Goal: Transaction & Acquisition: Purchase product/service

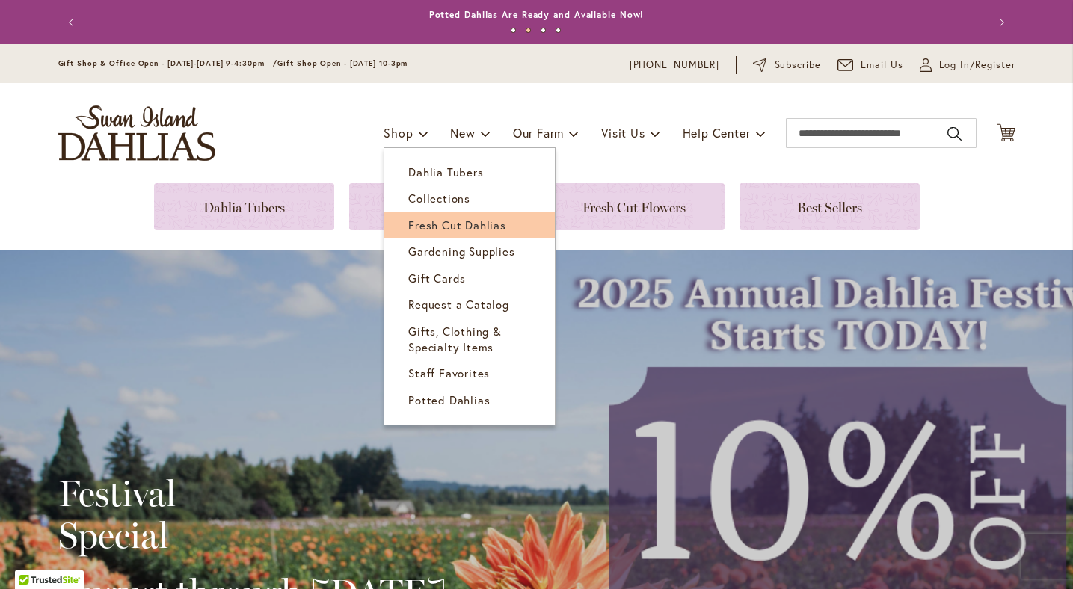
click at [428, 223] on span "Fresh Cut Dahlias" at bounding box center [457, 225] width 98 height 15
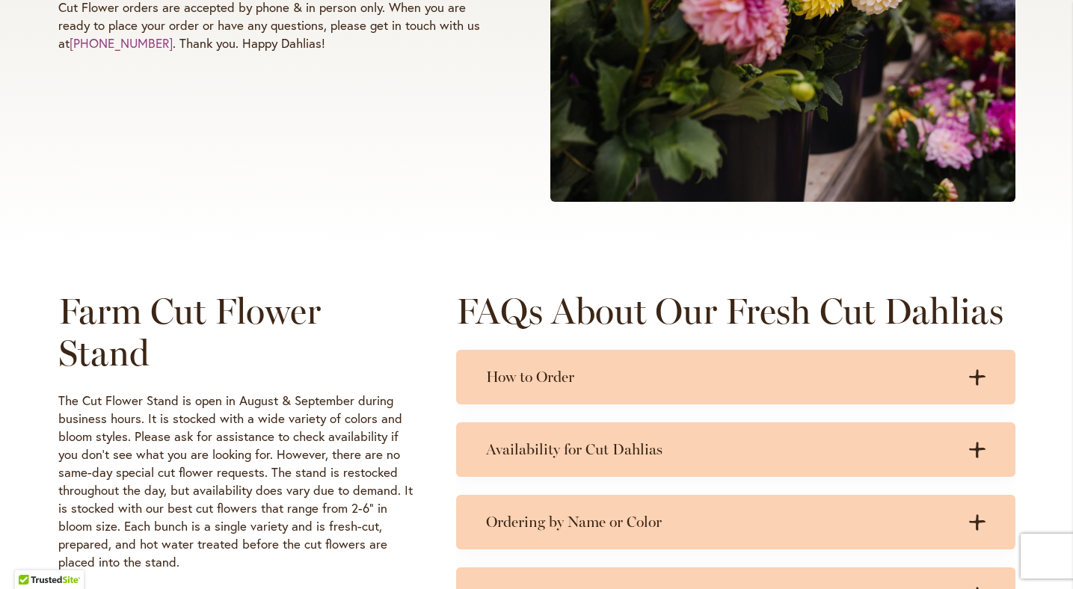
scroll to position [475, 0]
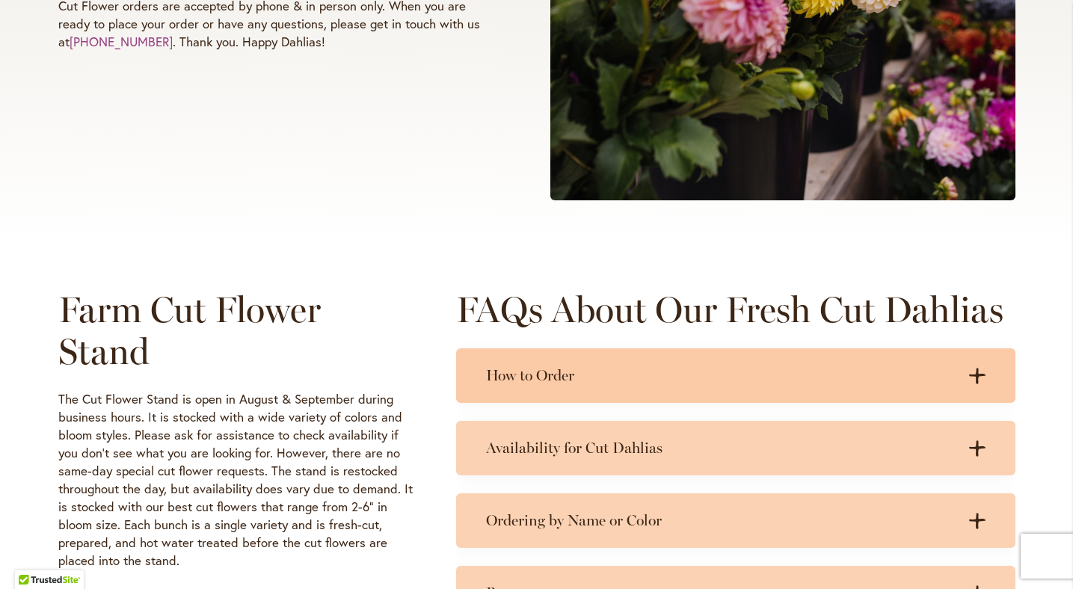
click at [548, 384] on h3 "How to Order" at bounding box center [721, 376] width 470 height 19
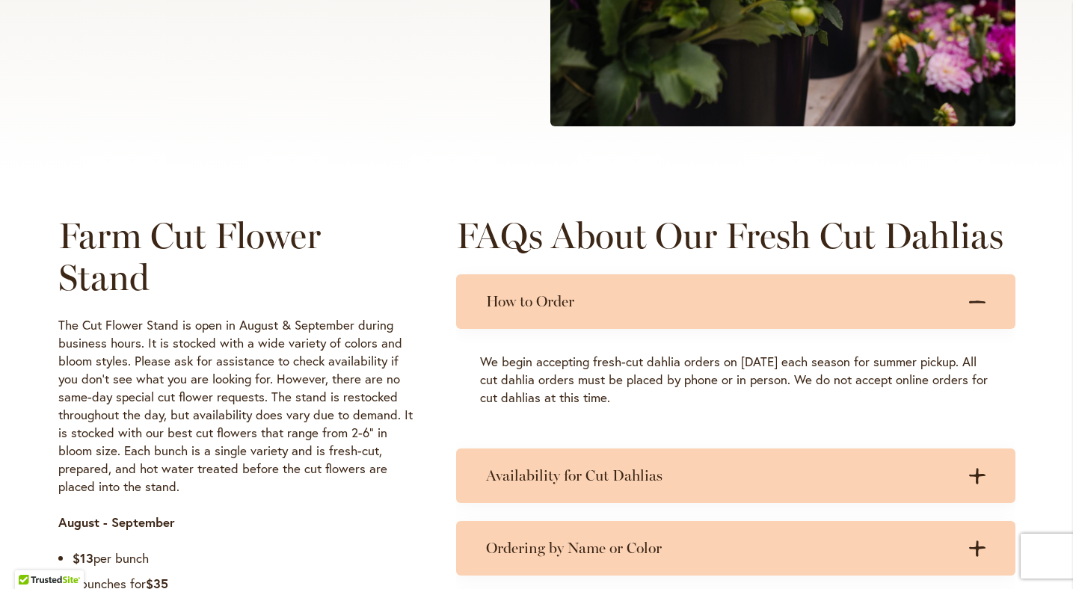
scroll to position [548, 0]
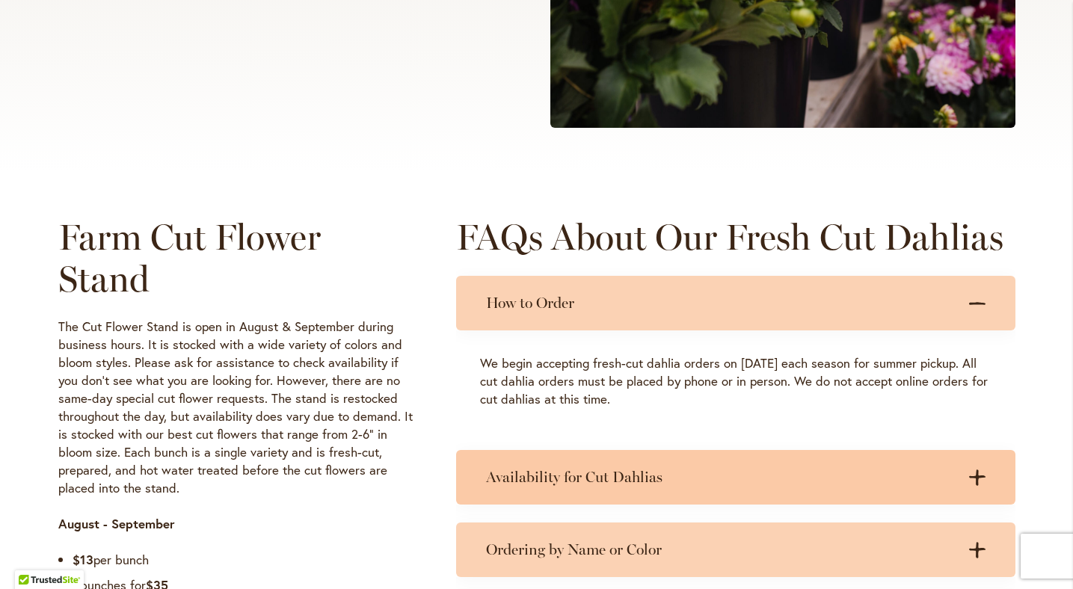
click at [539, 485] on h3 "Availability for Cut Dahlias" at bounding box center [721, 477] width 470 height 19
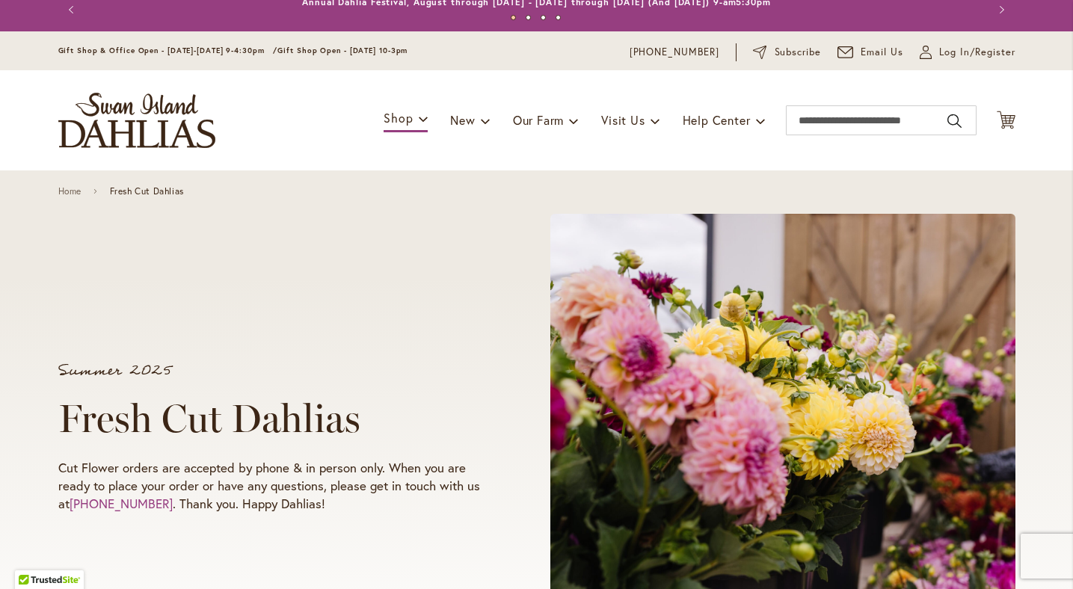
scroll to position [0, 0]
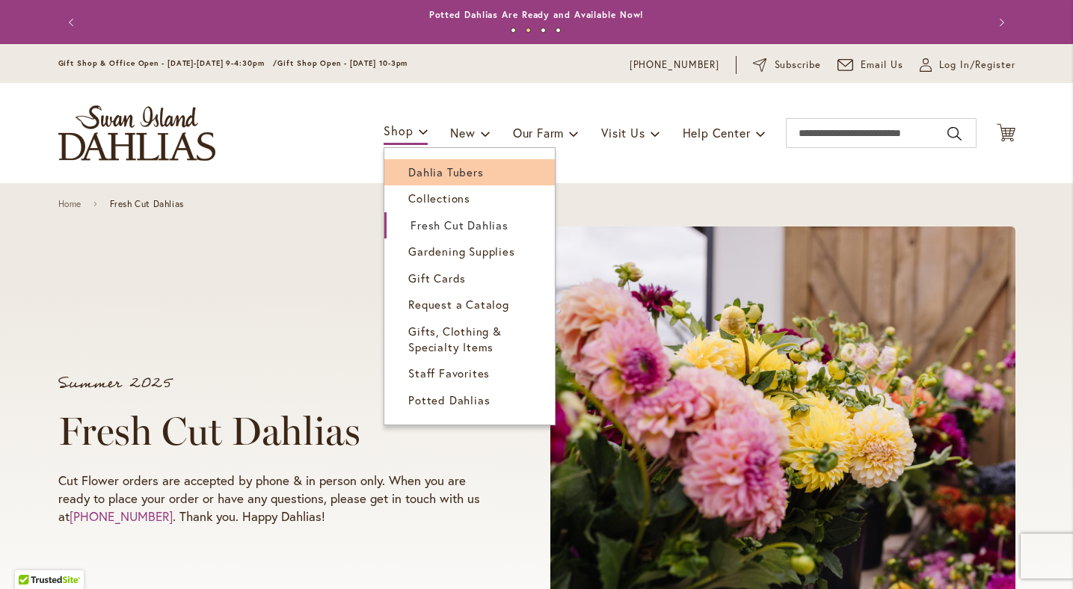
click at [425, 168] on span "Dahlia Tubers" at bounding box center [445, 172] width 75 height 15
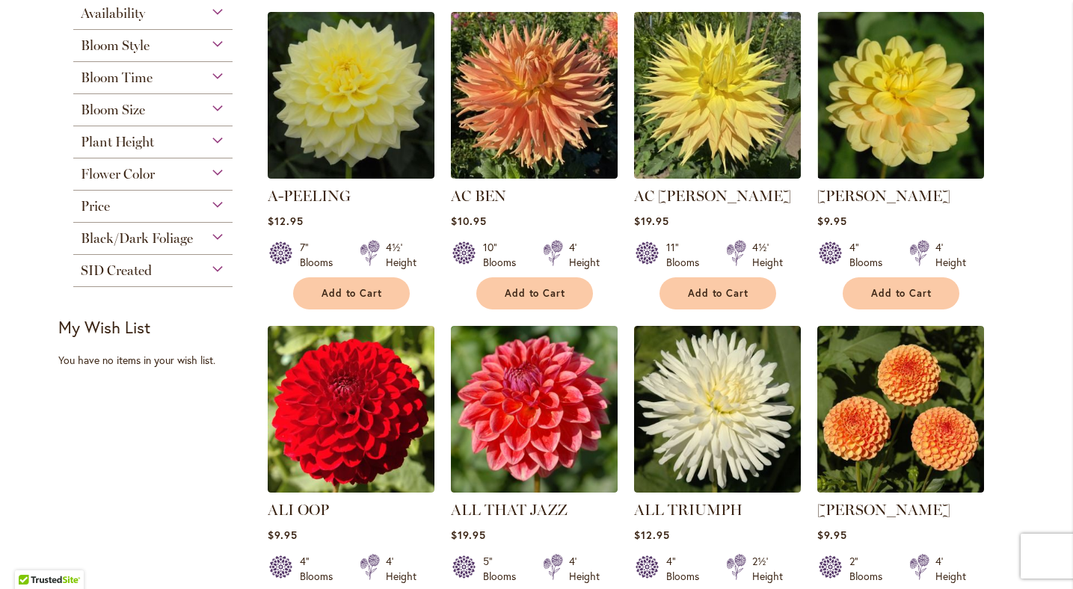
scroll to position [364, 0]
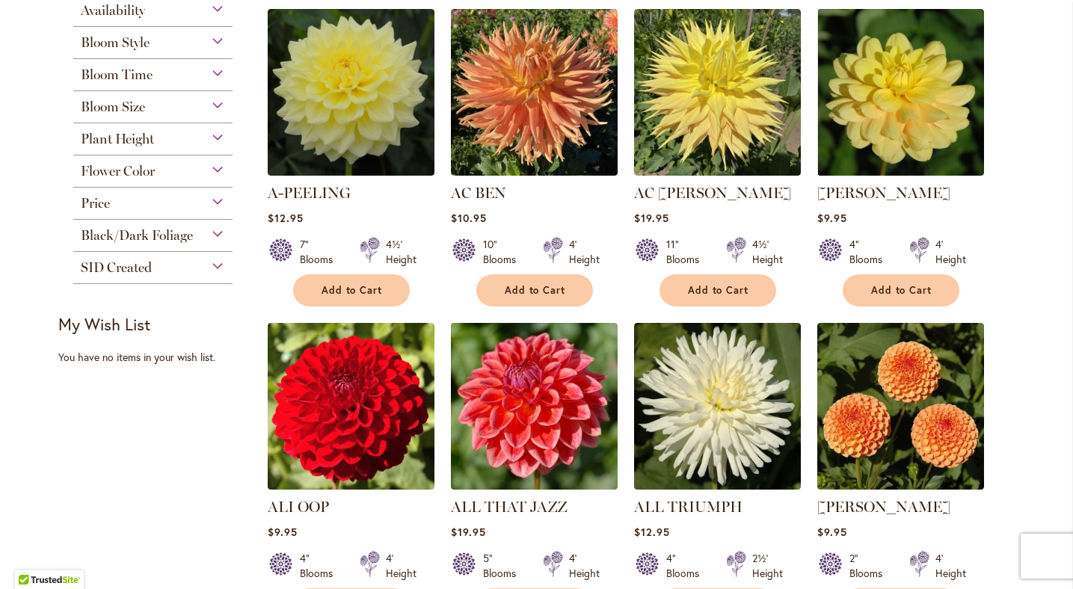
click at [117, 106] on span "Bloom Size" at bounding box center [113, 107] width 64 height 16
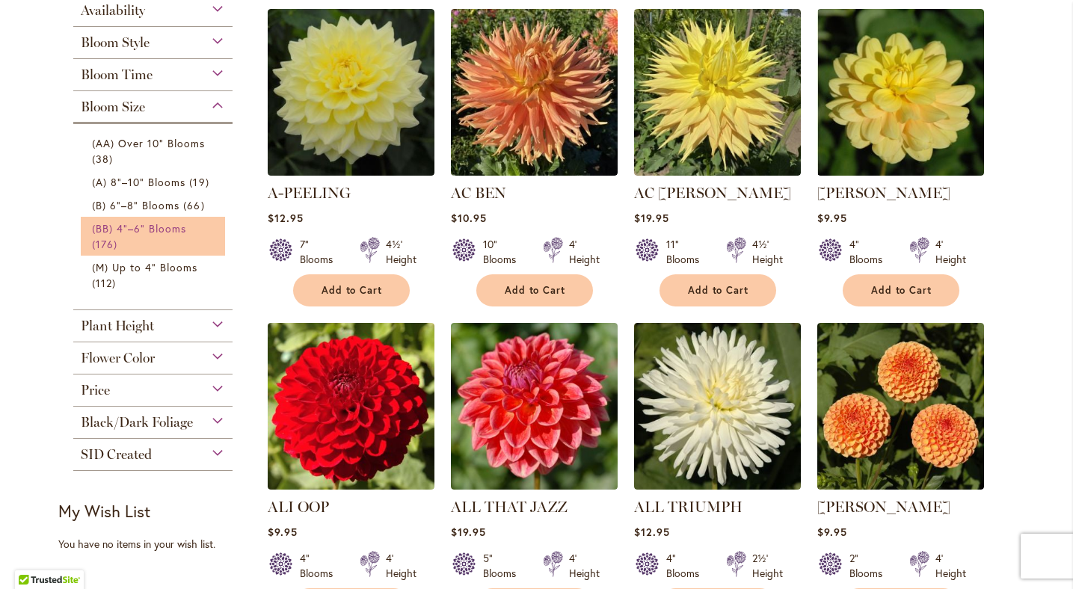
click at [126, 227] on span "(BB) 4"–6" Blooms" at bounding box center [139, 228] width 95 height 14
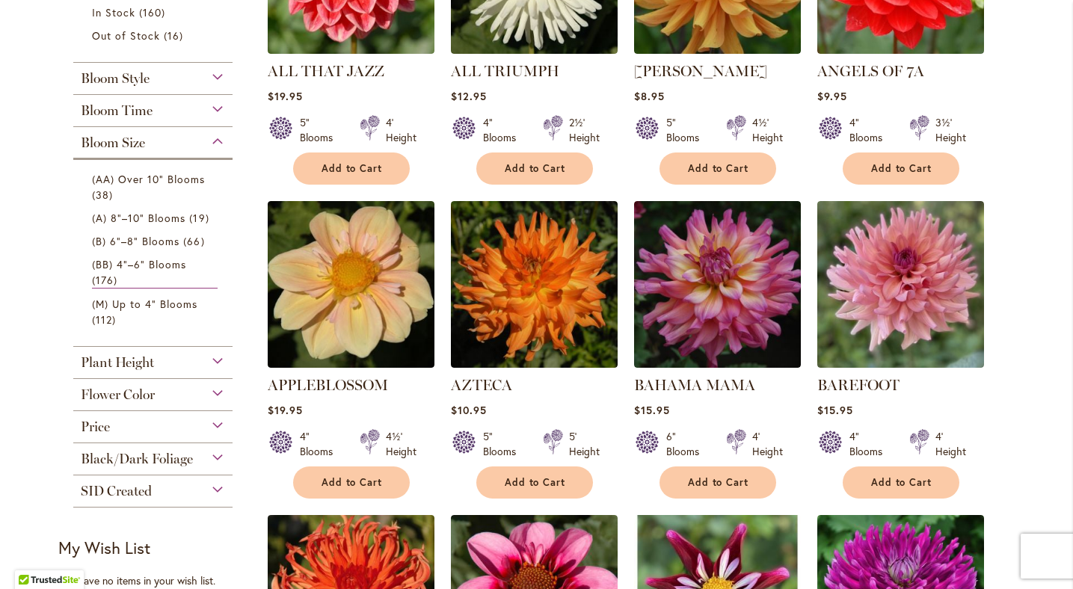
scroll to position [495, 0]
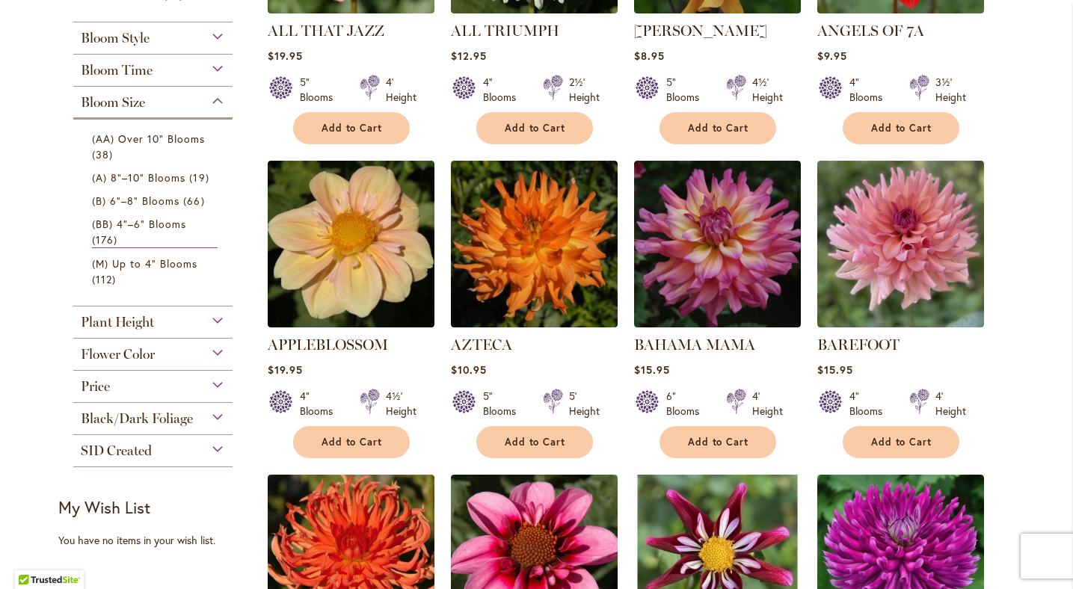
click at [132, 348] on span "Flower Color" at bounding box center [118, 354] width 74 height 16
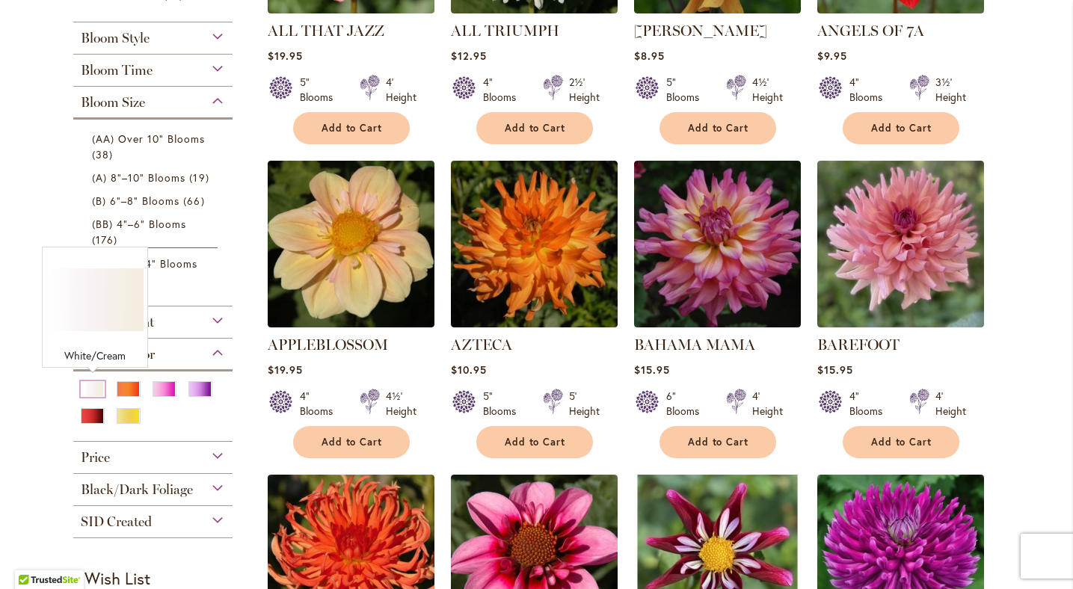
click at [89, 384] on div "White/Cream" at bounding box center [93, 389] width 24 height 16
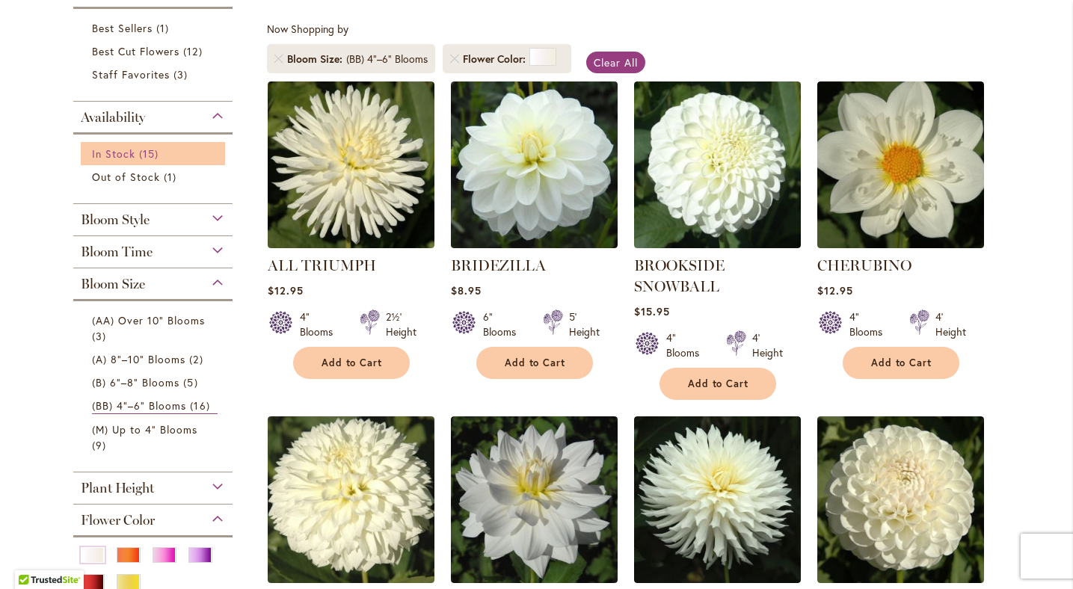
scroll to position [327, 0]
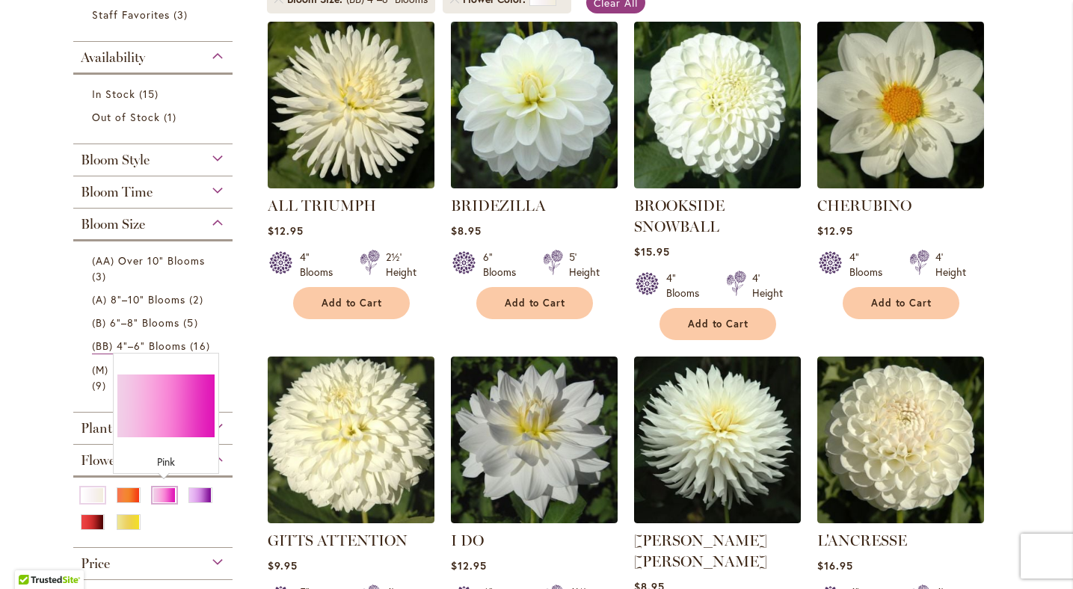
click at [165, 490] on div "Pink" at bounding box center [165, 496] width 24 height 16
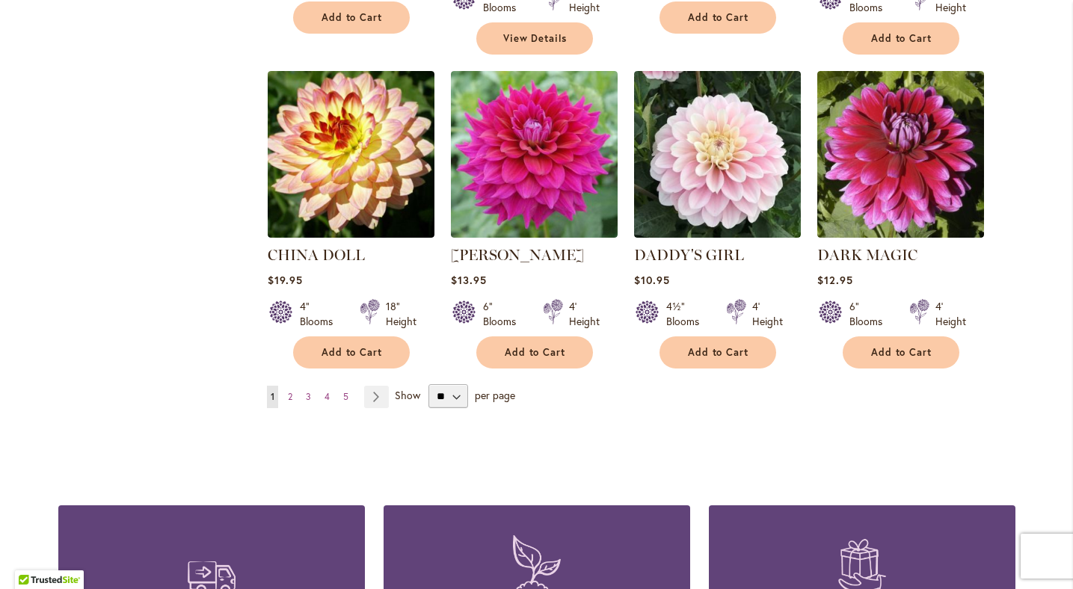
scroll to position [1263, 0]
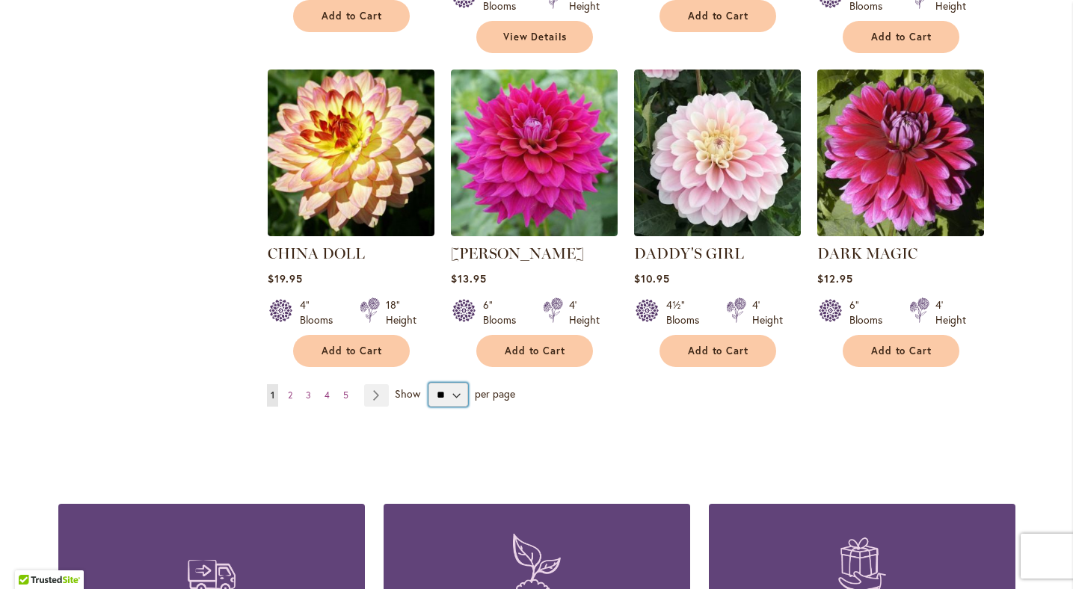
click at [460, 383] on select "** ** ** **" at bounding box center [449, 395] width 40 height 24
select select "**"
click at [429, 383] on select "** ** ** **" at bounding box center [449, 395] width 40 height 24
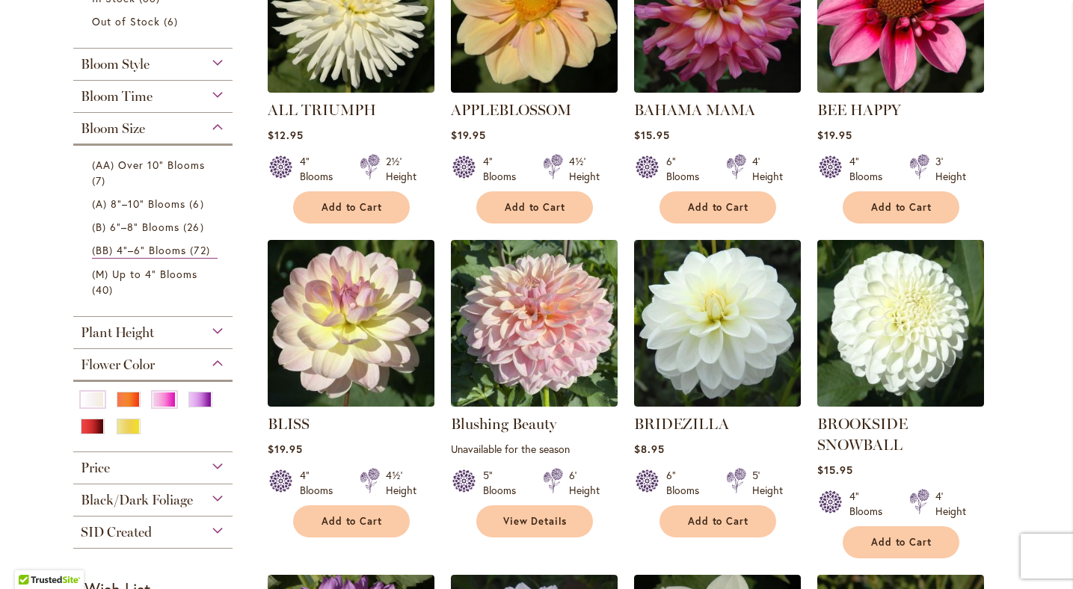
scroll to position [462, 0]
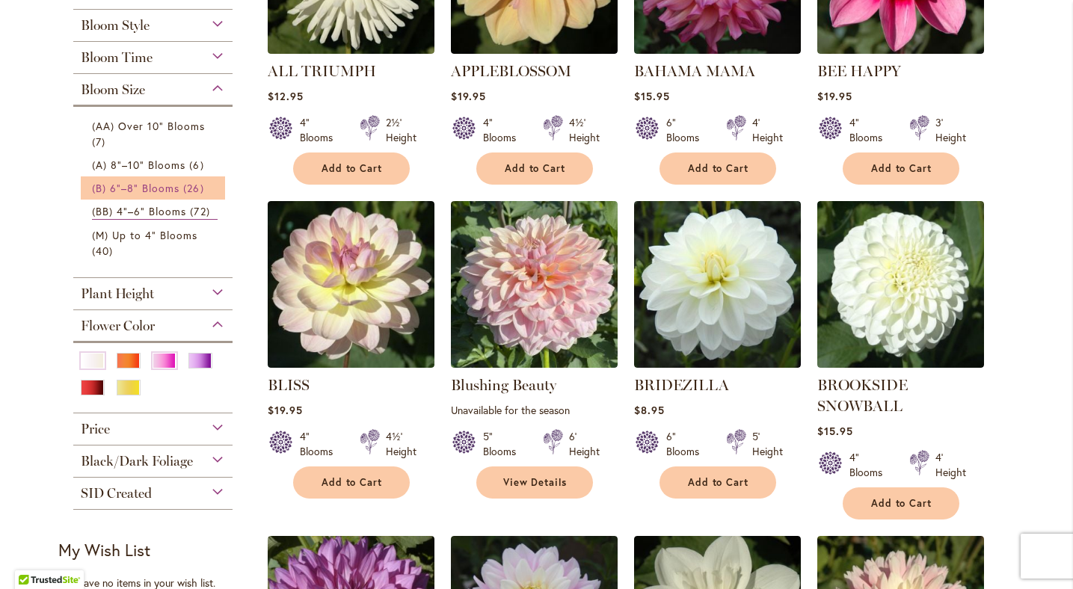
click at [135, 181] on span "(B) 6"–8" Blooms" at bounding box center [136, 188] width 88 height 14
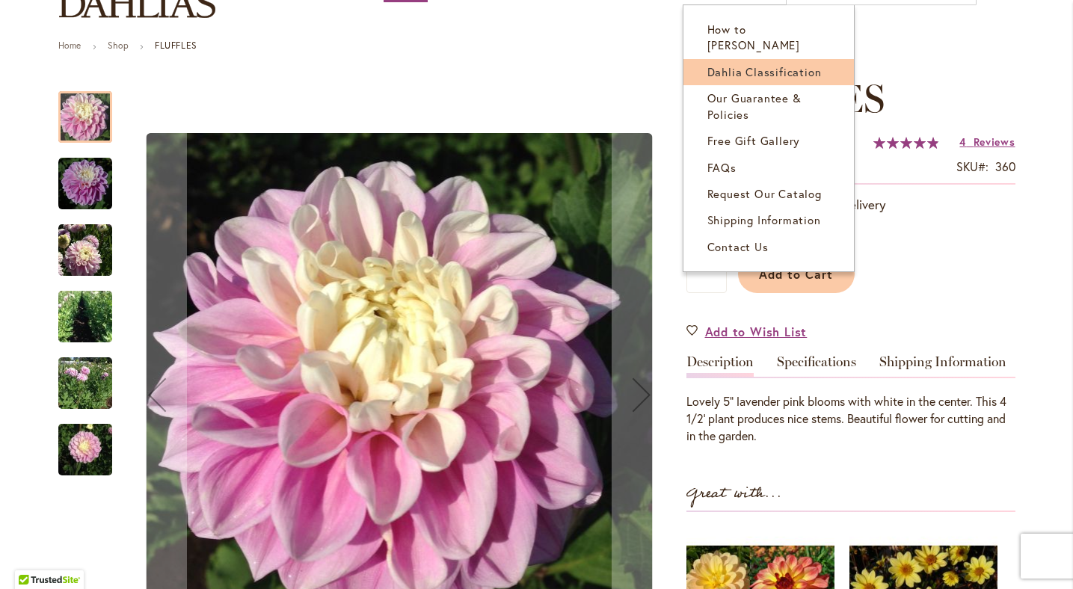
scroll to position [153, 0]
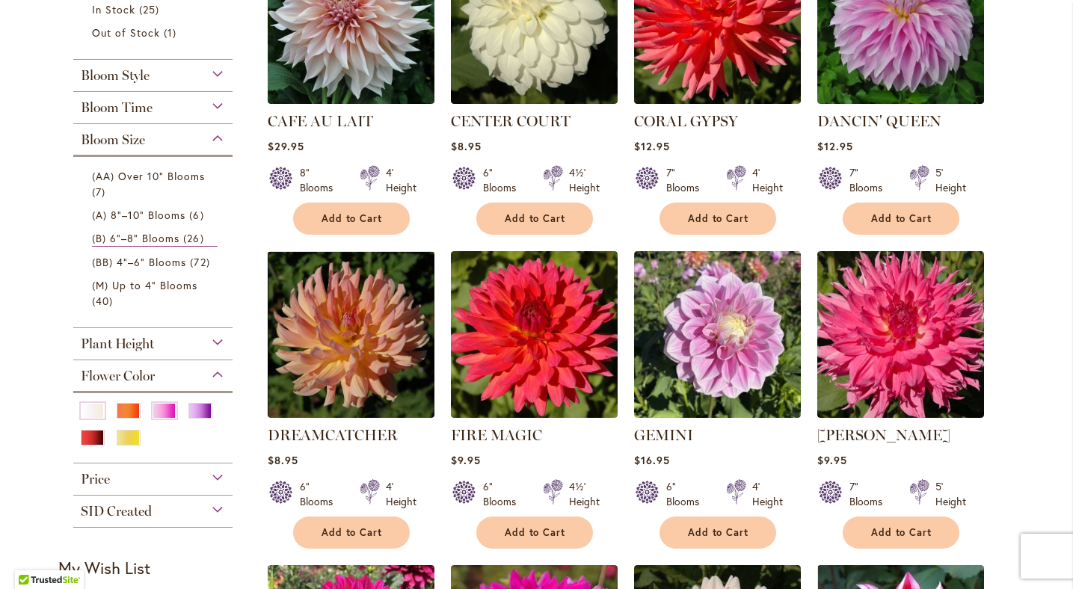
scroll to position [393, 0]
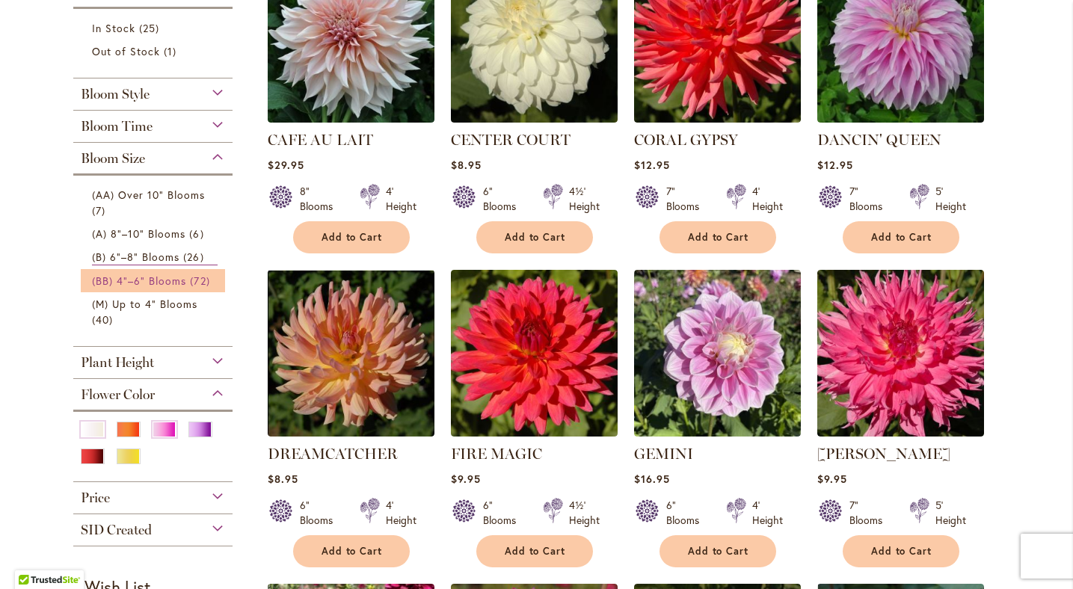
click at [147, 281] on span "(BB) 4"–6" Blooms" at bounding box center [139, 281] width 95 height 14
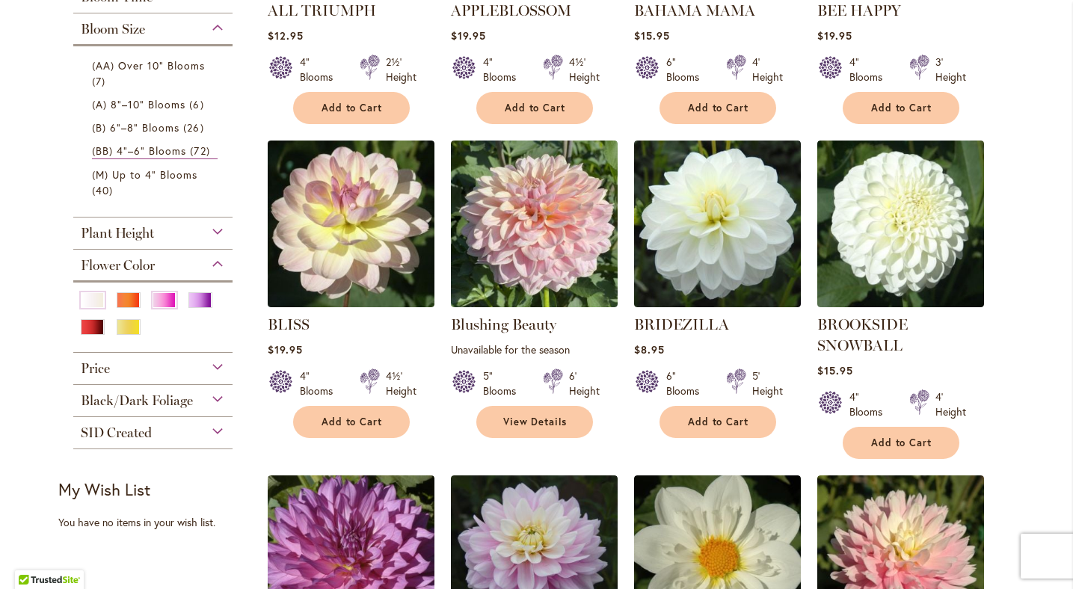
scroll to position [459, 0]
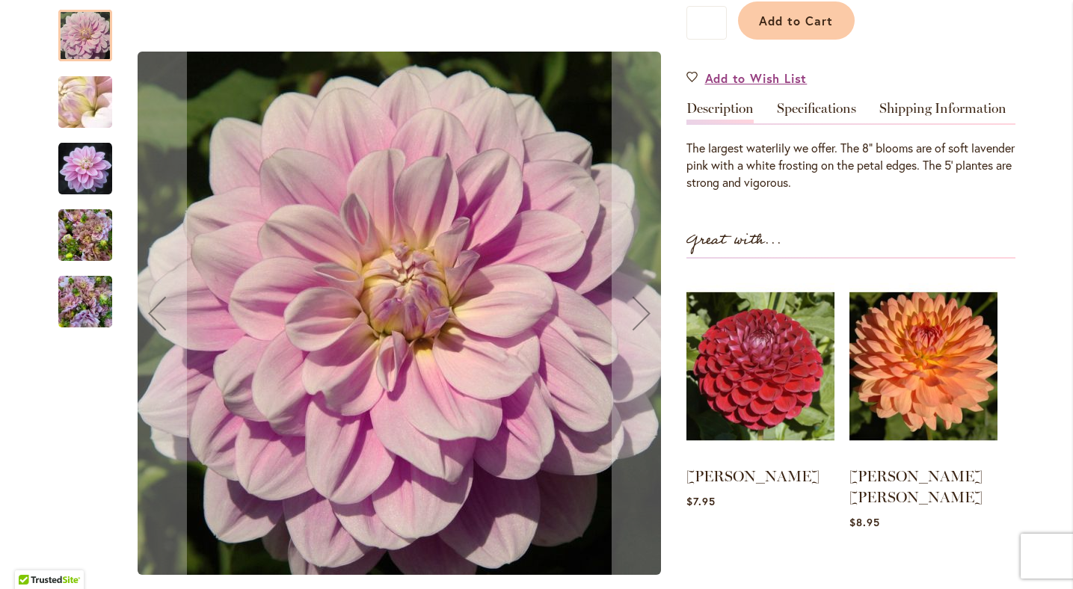
scroll to position [405, 0]
